Goal: Navigation & Orientation: Find specific page/section

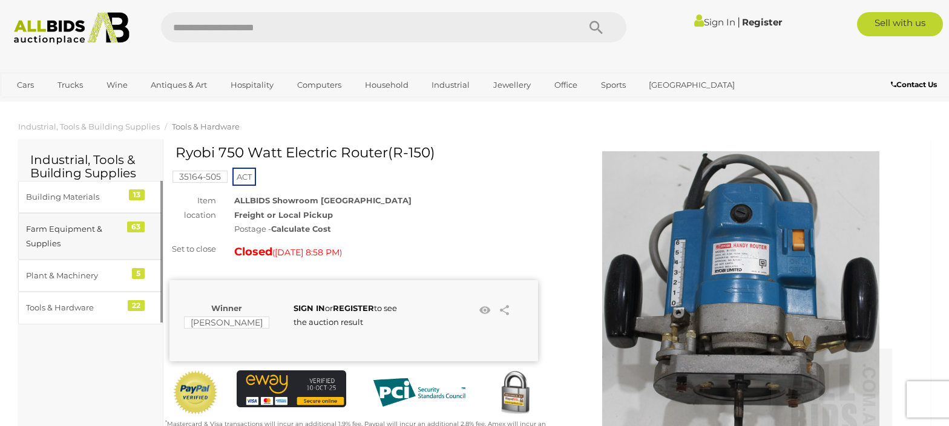
click at [117, 232] on div "Farm Equipment & Supplies" at bounding box center [76, 236] width 100 height 28
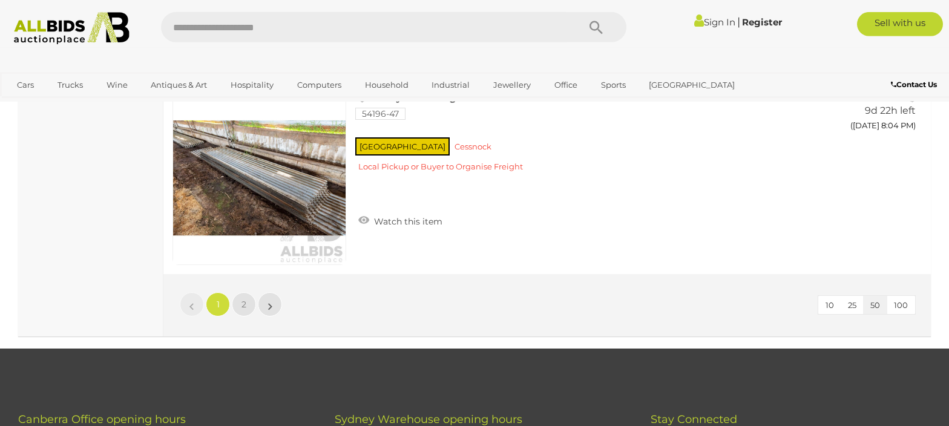
scroll to position [9718, 0]
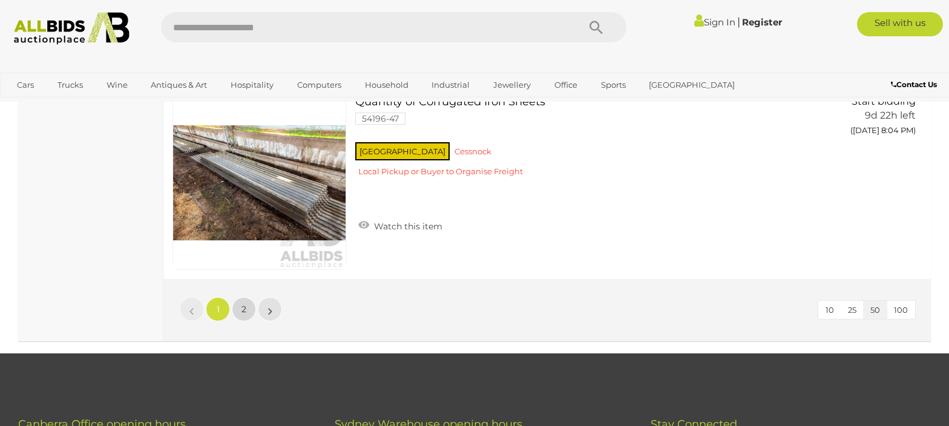
click at [248, 297] on link "2" at bounding box center [244, 309] width 24 height 24
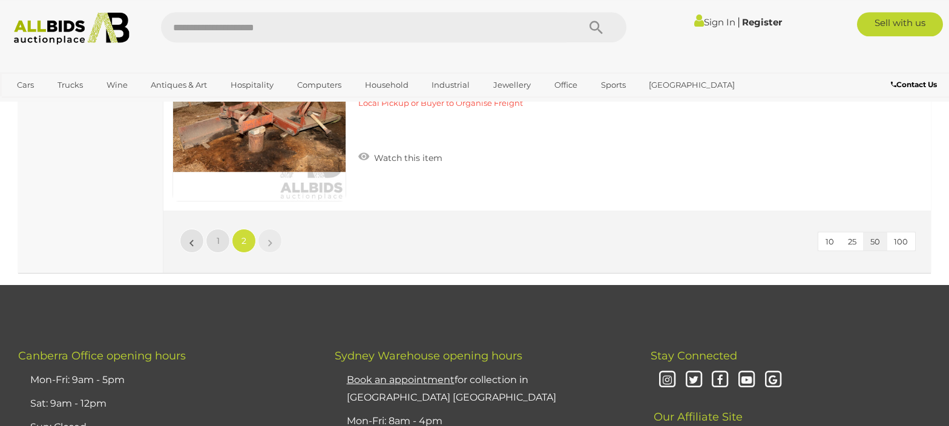
scroll to position [2619, 0]
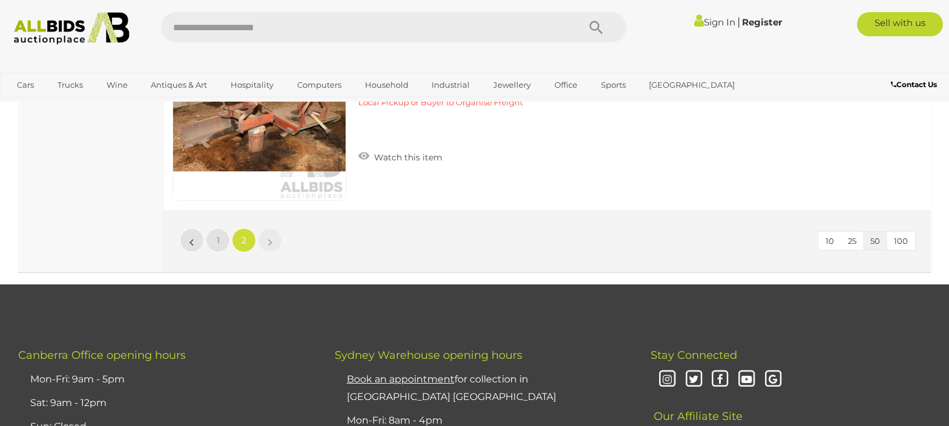
scroll to position [189, 0]
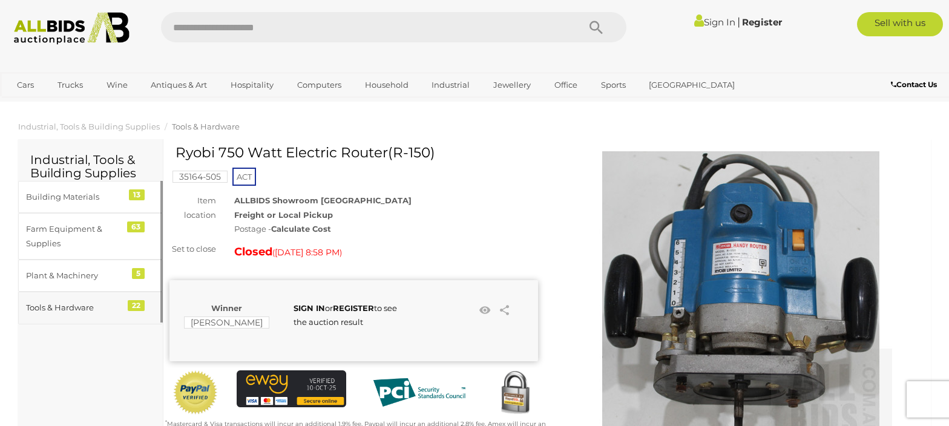
click at [119, 300] on link "Tools & Hardware 22" at bounding box center [90, 308] width 145 height 32
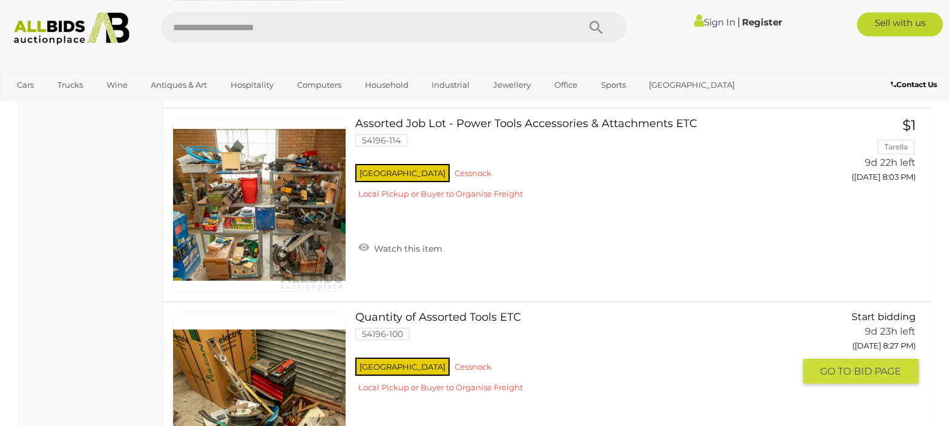
scroll to position [4049, 0]
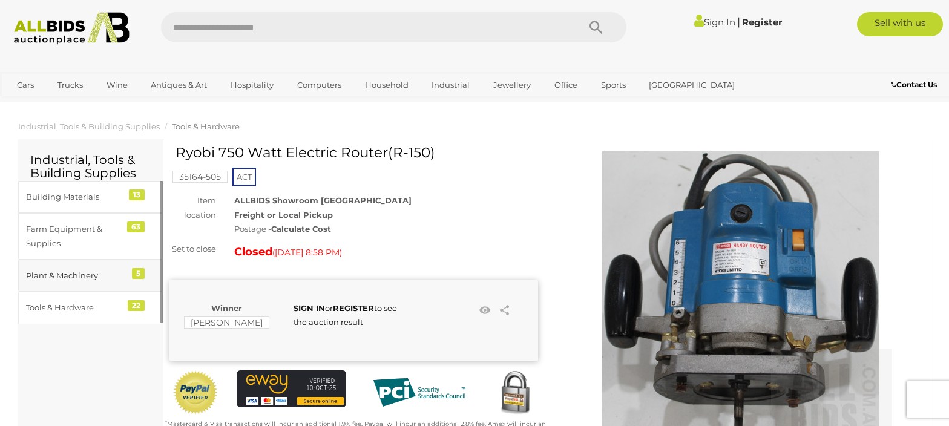
click at [109, 271] on div "Plant & Machinery" at bounding box center [76, 276] width 100 height 14
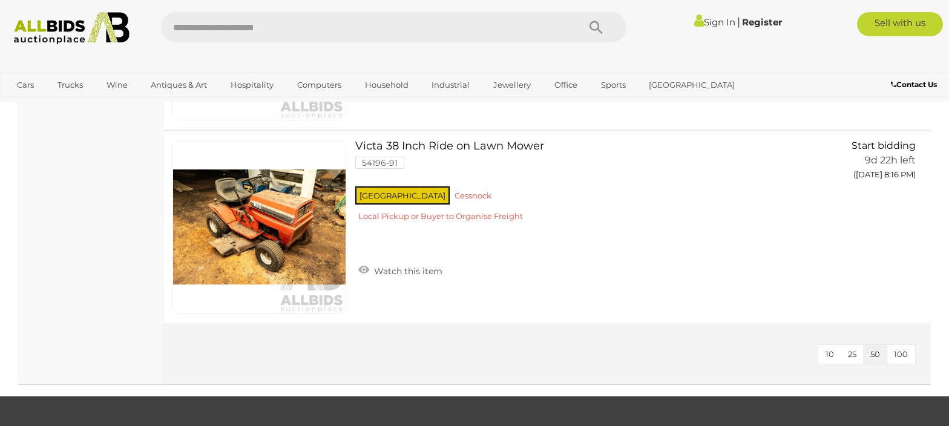
scroll to position [934, 0]
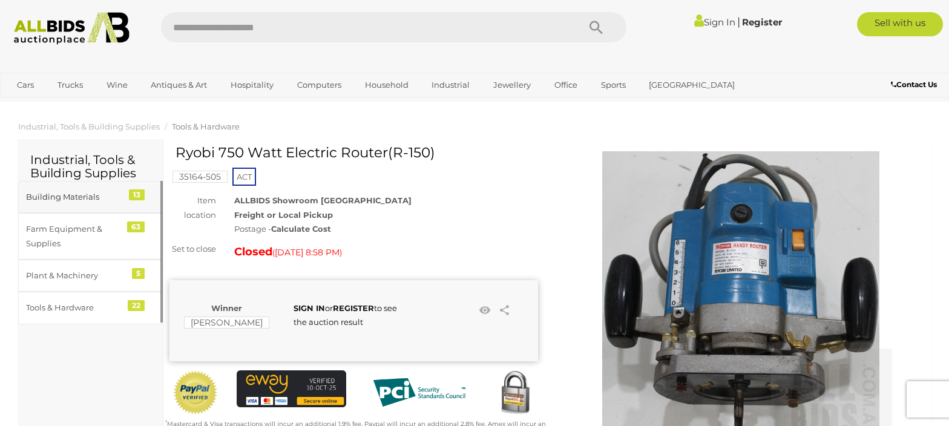
click at [109, 196] on div "Building Materials" at bounding box center [76, 197] width 100 height 14
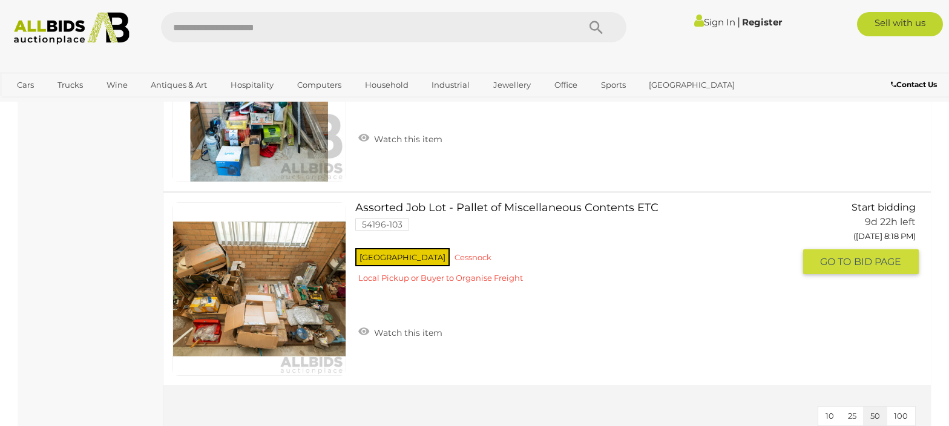
scroll to position [2492, 0]
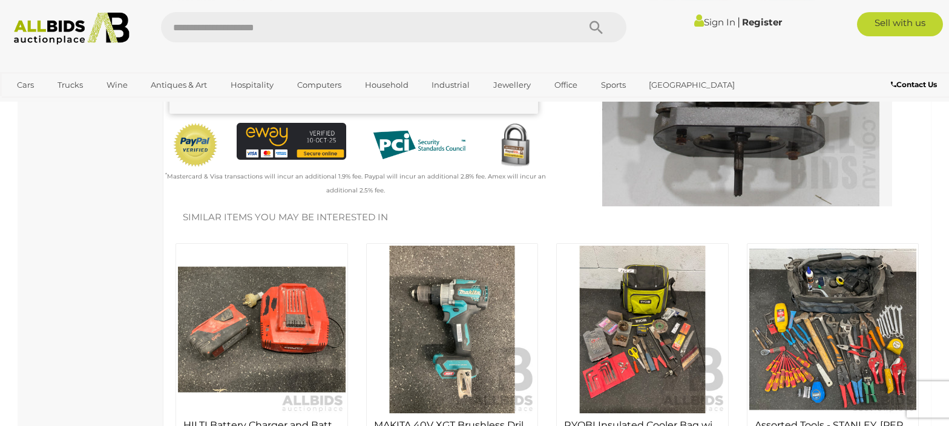
scroll to position [249, 0]
